Goal: Information Seeking & Learning: Learn about a topic

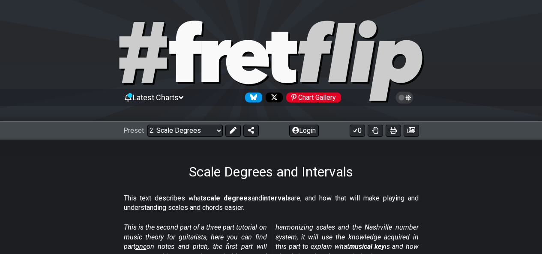
scroll to position [1006, 0]
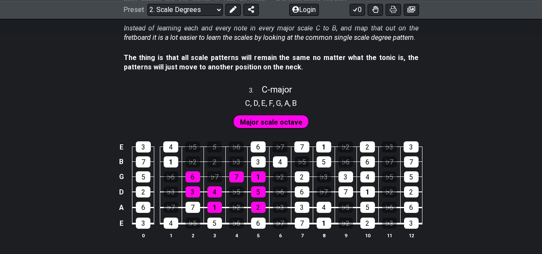
click at [261, 122] on span "Major scale octave" at bounding box center [271, 122] width 63 height 12
click at [250, 124] on span "Major scale octave" at bounding box center [271, 122] width 63 height 12
click at [260, 149] on div "6" at bounding box center [258, 146] width 15 height 11
click at [260, 161] on div "3" at bounding box center [258, 161] width 15 height 11
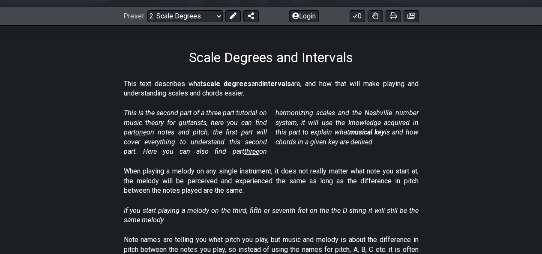
scroll to position [115, 0]
click at [144, 130] on span "one" at bounding box center [140, 132] width 11 height 8
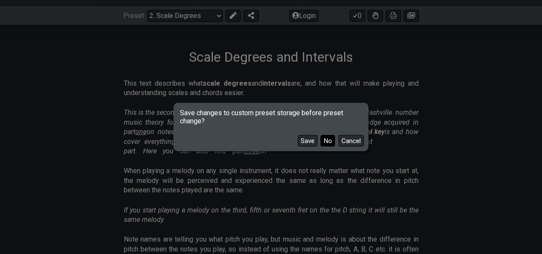
click at [326, 140] on button "No" at bounding box center [327, 141] width 15 height 12
select select "/musical-notes-explained"
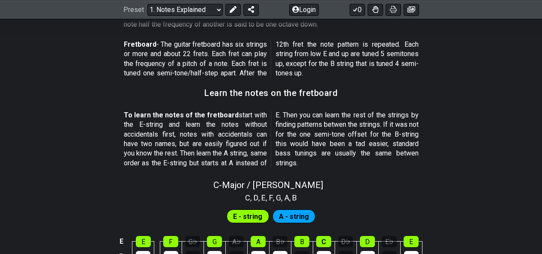
scroll to position [705, 0]
click at [241, 215] on span "E - string" at bounding box center [247, 216] width 29 height 12
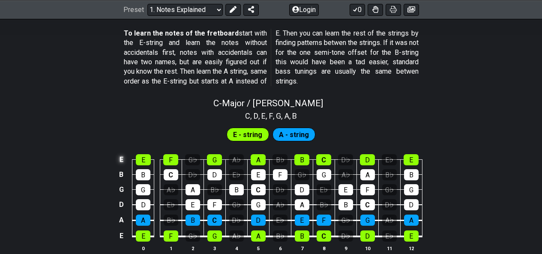
scroll to position [786, 0]
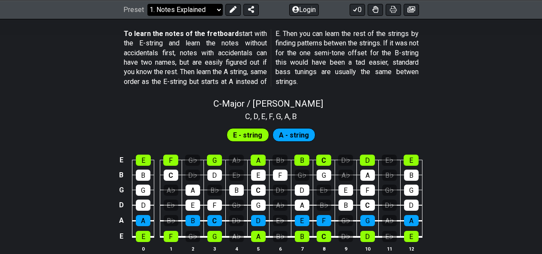
click at [187, 14] on select "Welcome to #fretflip! Initial Preset Custom Preset Minor Pentatonic Major Penta…" at bounding box center [184, 9] width 75 height 12
click at [290, 74] on p "To learn the notes of the fretboard start with the E-string and learn the notes…" at bounding box center [271, 57] width 295 height 57
